Goal: Information Seeking & Learning: Learn about a topic

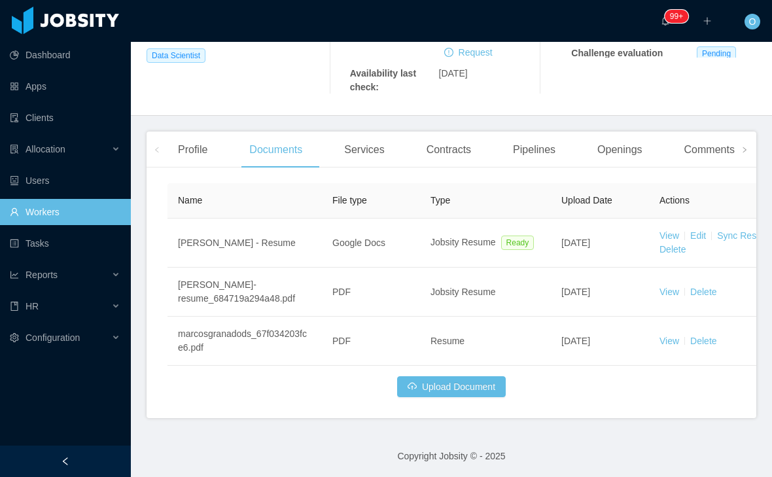
scroll to position [291, 0]
click at [196, 167] on div "Profile" at bounding box center [193, 148] width 50 height 37
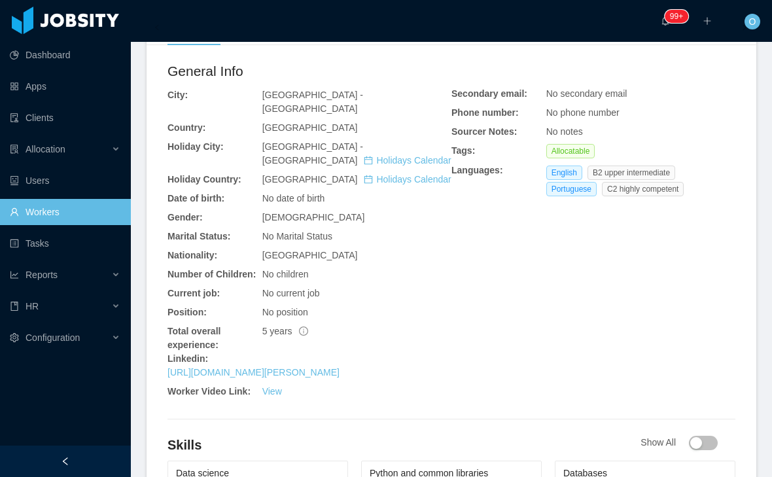
scroll to position [417, 0]
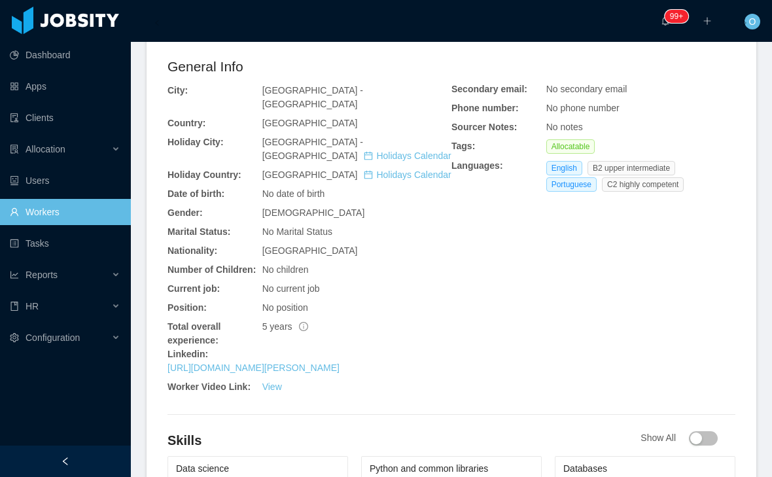
click at [338, 373] on link "https://www.linkedin.com/in/marcos-granado" at bounding box center [254, 368] width 172 height 10
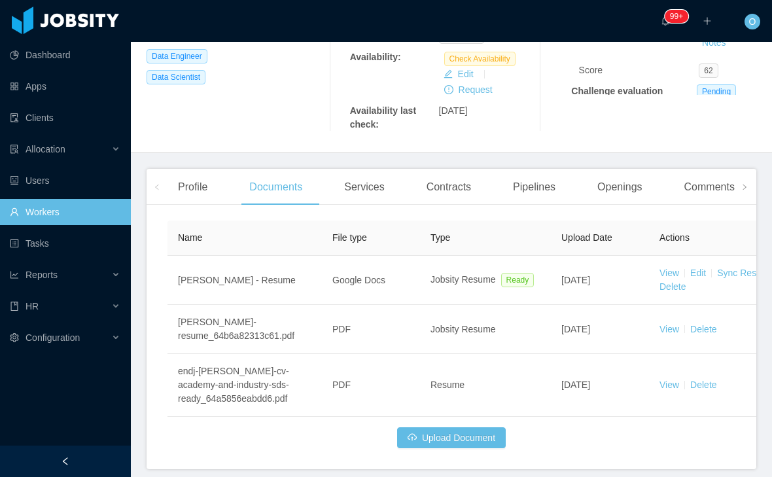
scroll to position [310, 0]
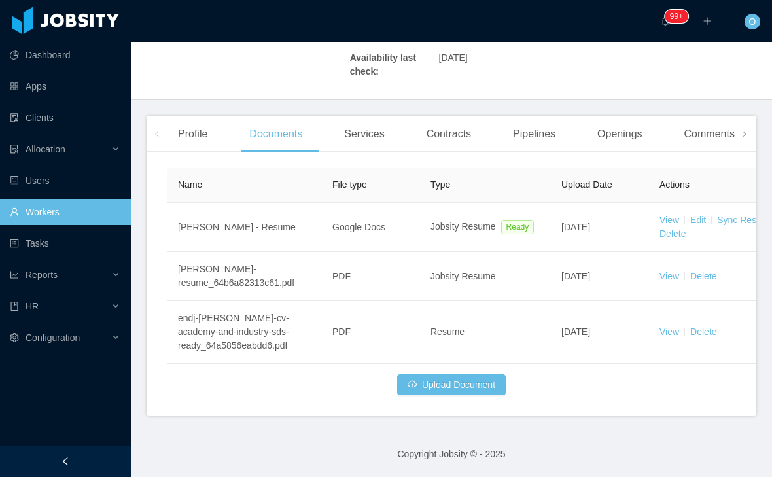
click at [211, 152] on div "Profile" at bounding box center [193, 134] width 50 height 37
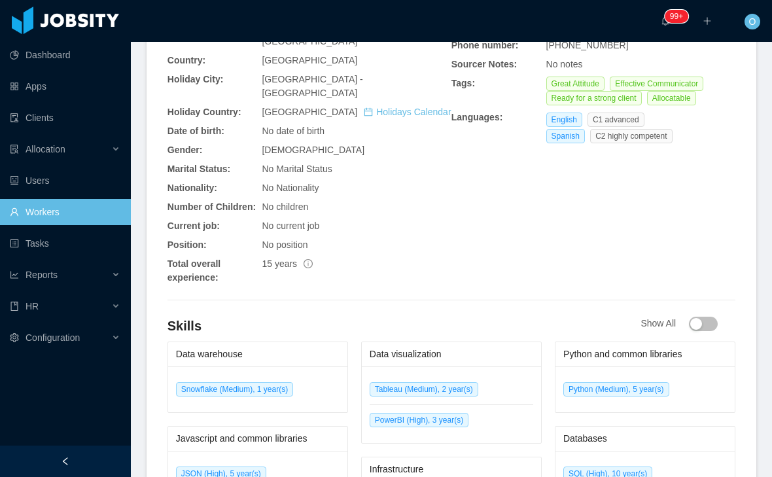
scroll to position [484, 0]
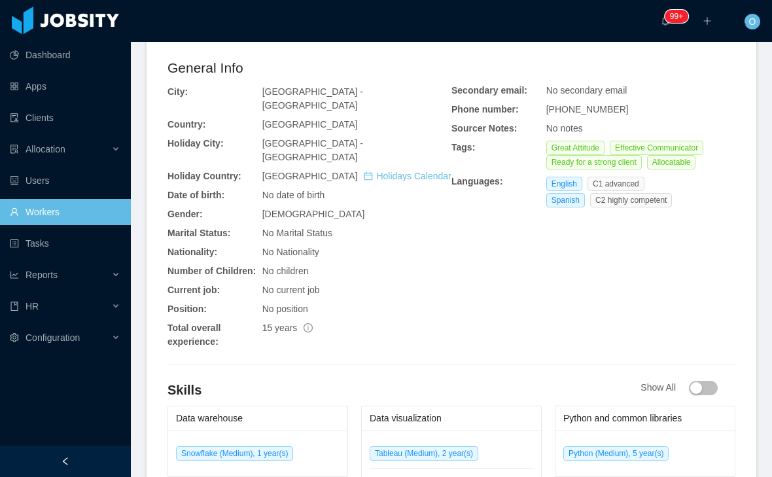
scroll to position [415, 0]
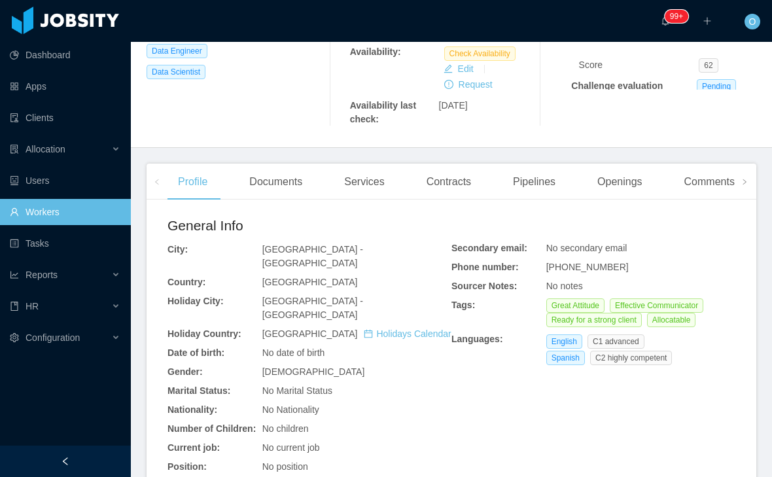
click at [307, 200] on div "Documents" at bounding box center [276, 182] width 74 height 37
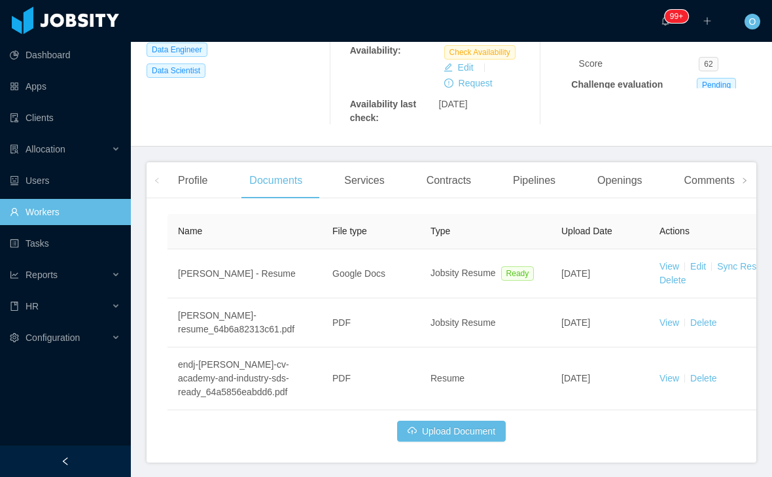
scroll to position [270, 0]
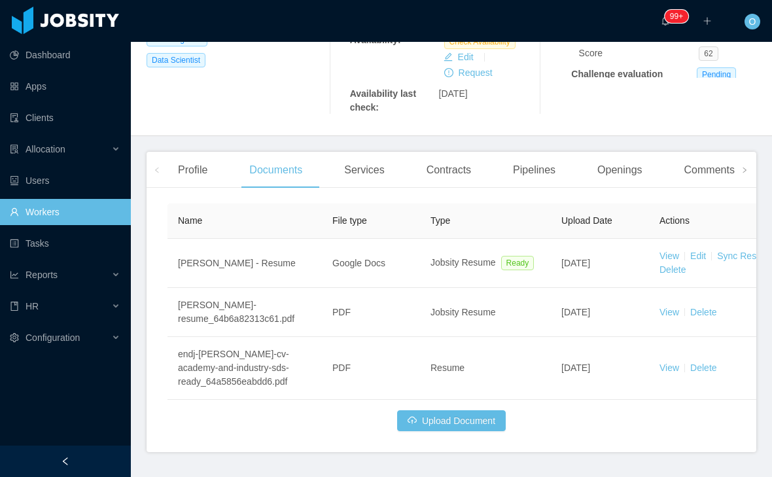
click at [660, 373] on link "View" at bounding box center [670, 368] width 20 height 10
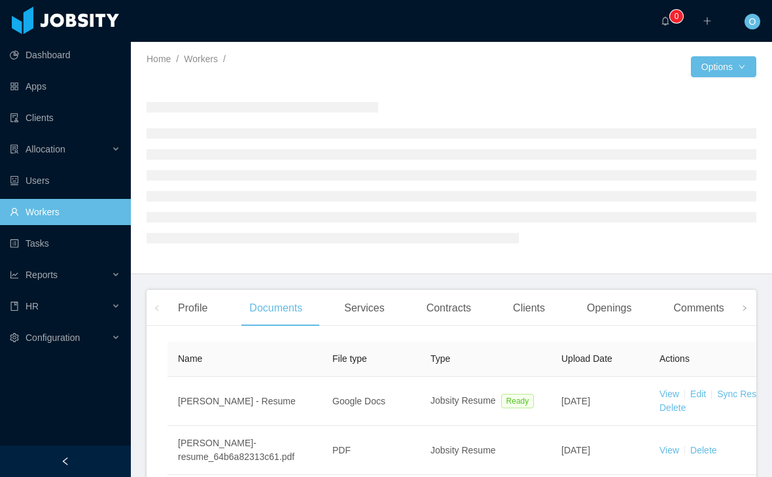
click at [744, 306] on icon "icon: right" at bounding box center [745, 308] width 7 height 7
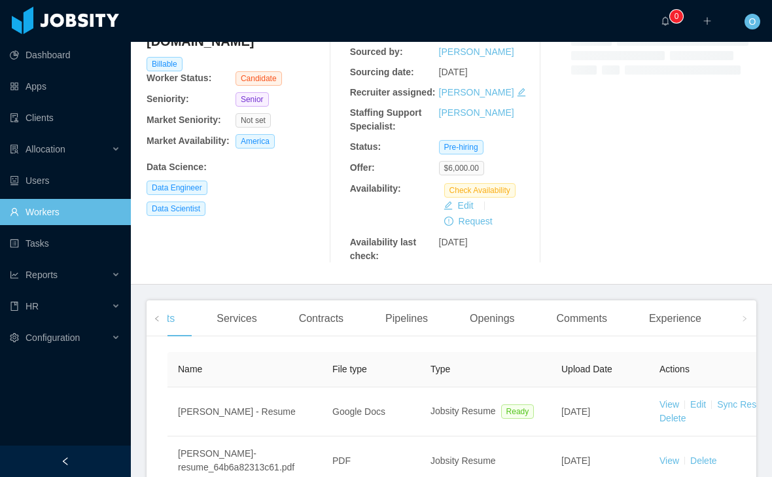
scroll to position [122, 0]
click at [692, 336] on div "Experience" at bounding box center [675, 318] width 73 height 37
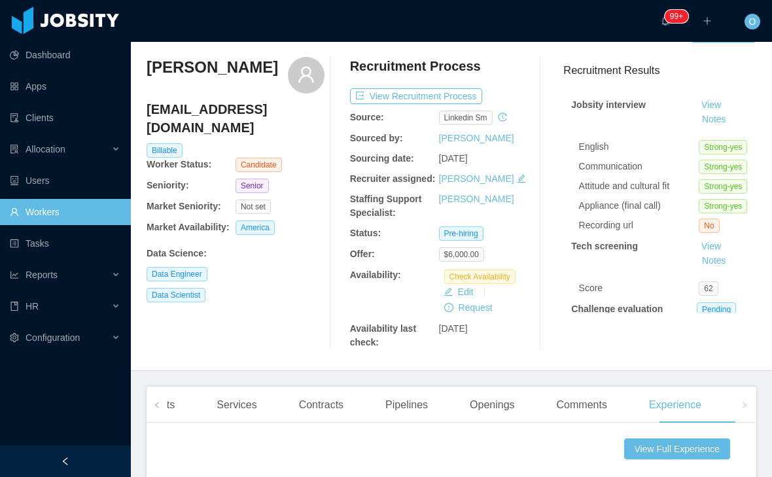
scroll to position [18, 0]
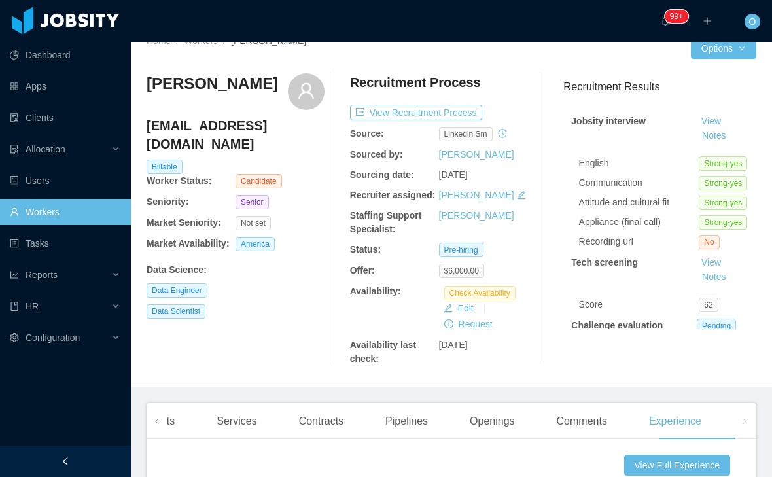
click at [424, 113] on button "View Recruitment Process" at bounding box center [416, 113] width 132 height 16
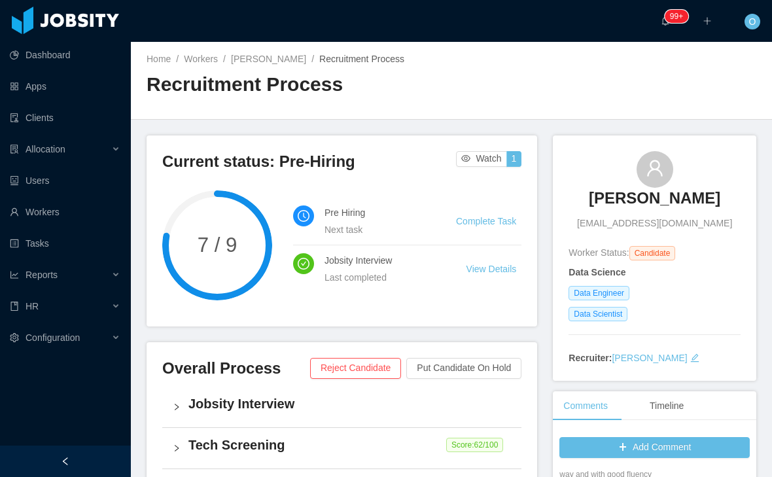
click at [261, 58] on link "[PERSON_NAME]" at bounding box center [268, 59] width 75 height 10
